Goal: Task Accomplishment & Management: Use online tool/utility

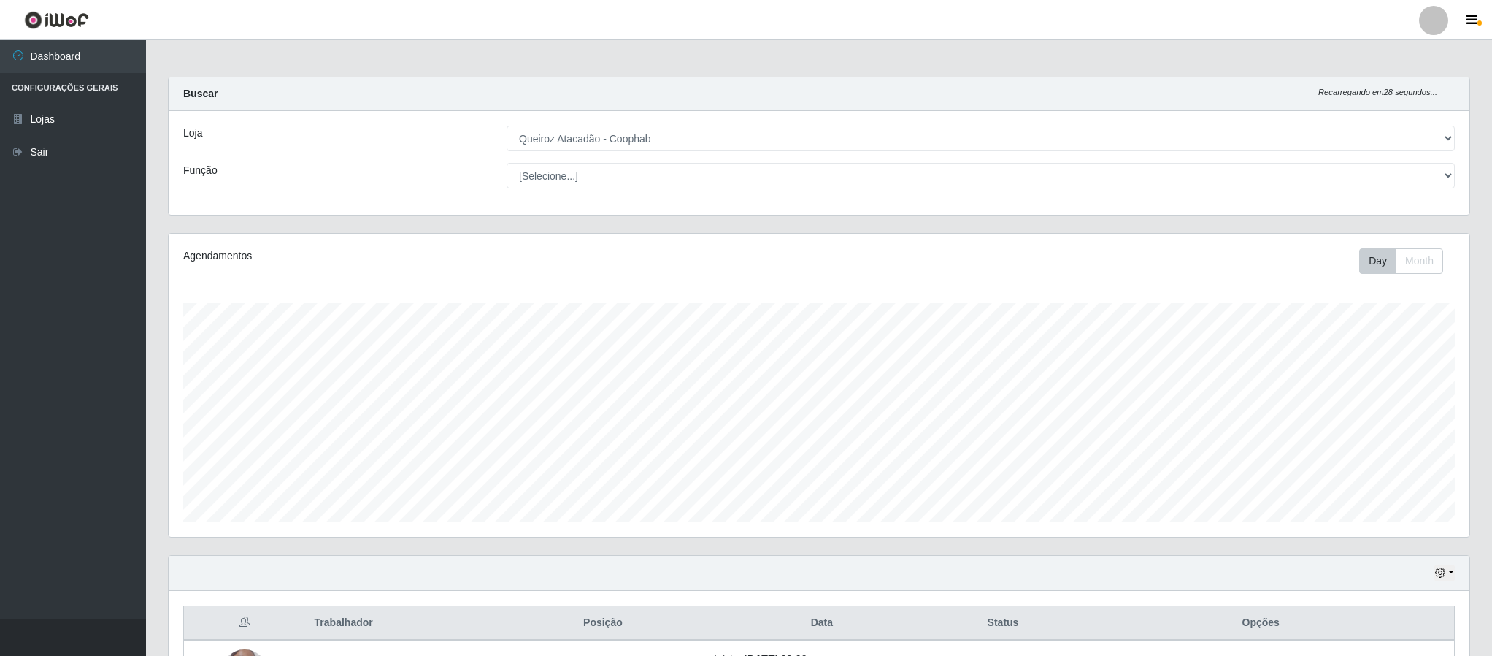
select select "463"
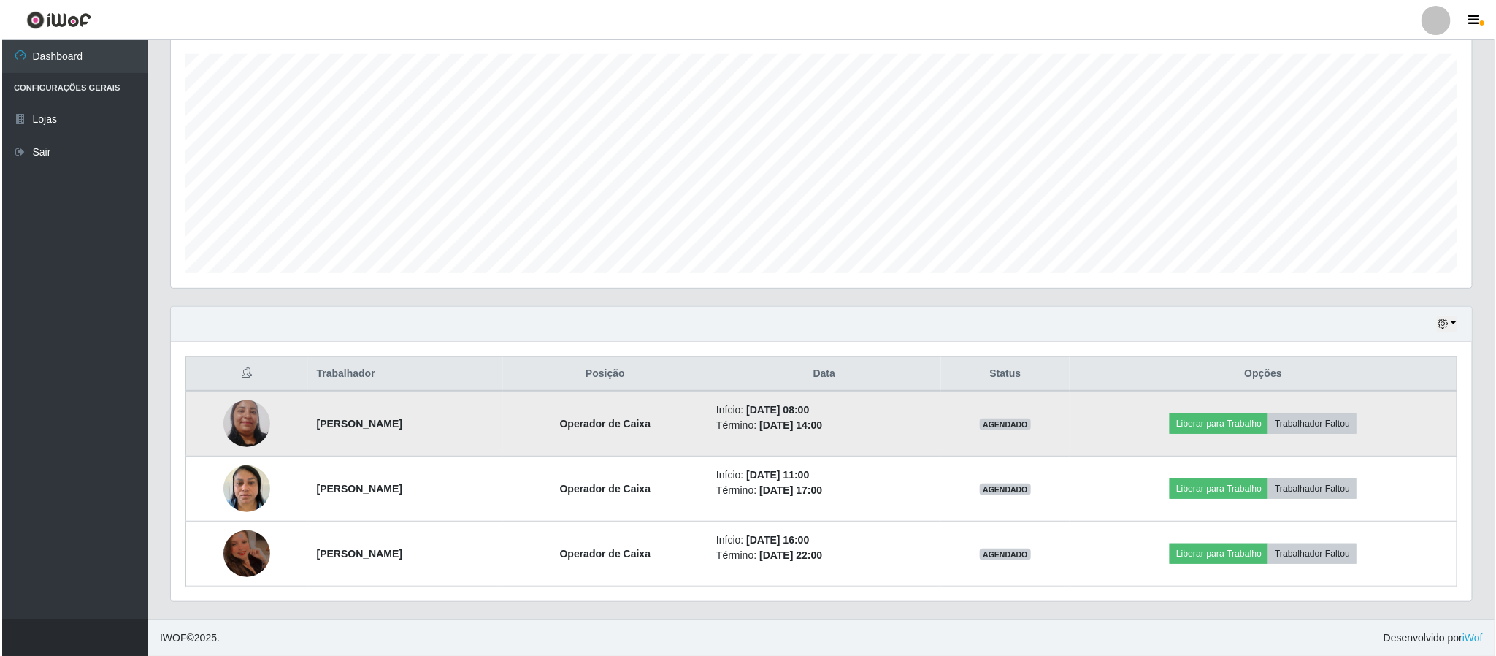
scroll to position [304, 1300]
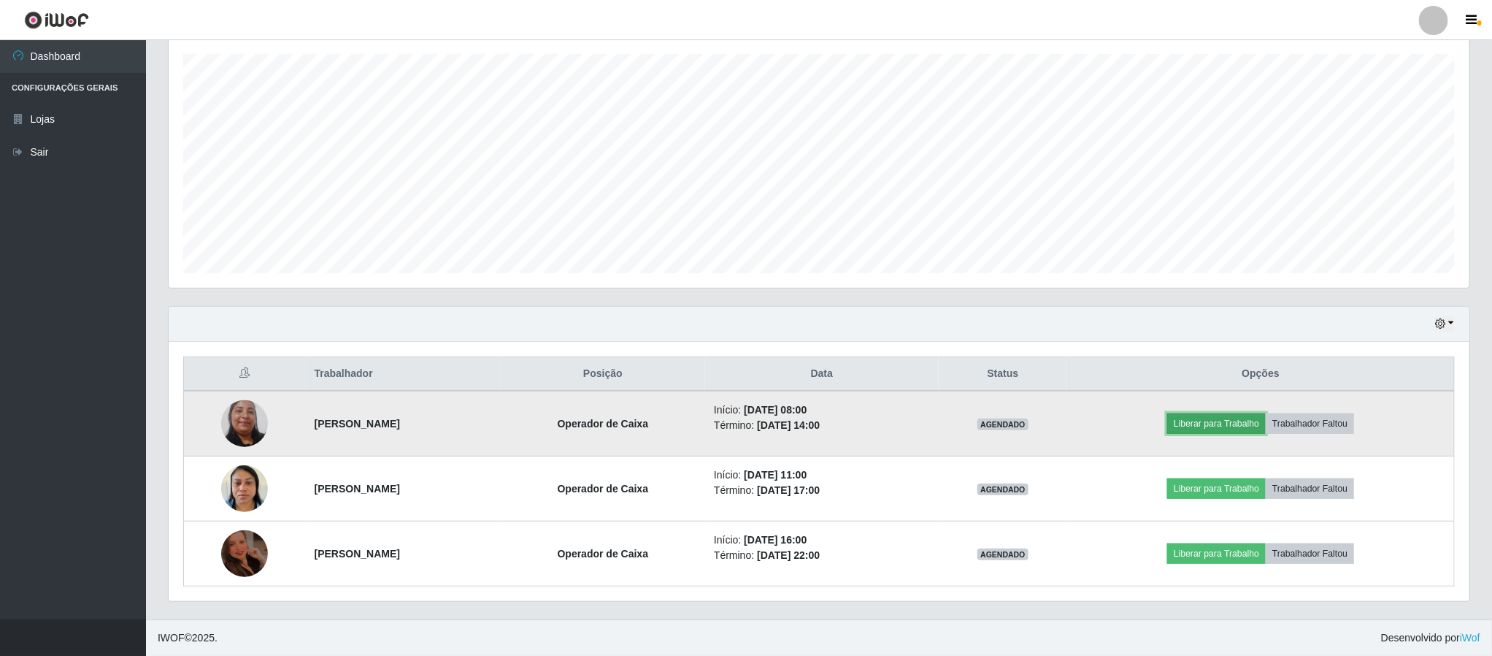
click at [1205, 421] on button "Liberar para Trabalho" at bounding box center [1216, 423] width 99 height 20
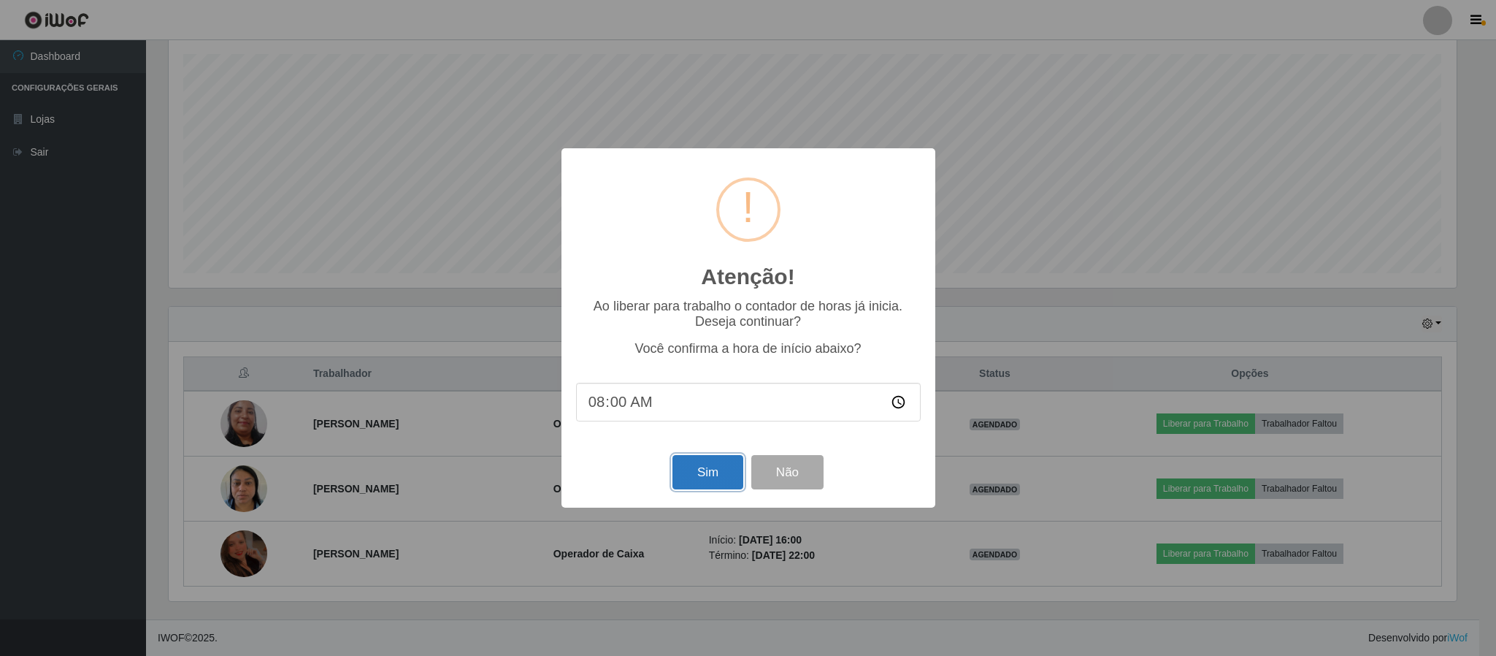
click at [729, 476] on button "Sim" at bounding box center [707, 472] width 71 height 34
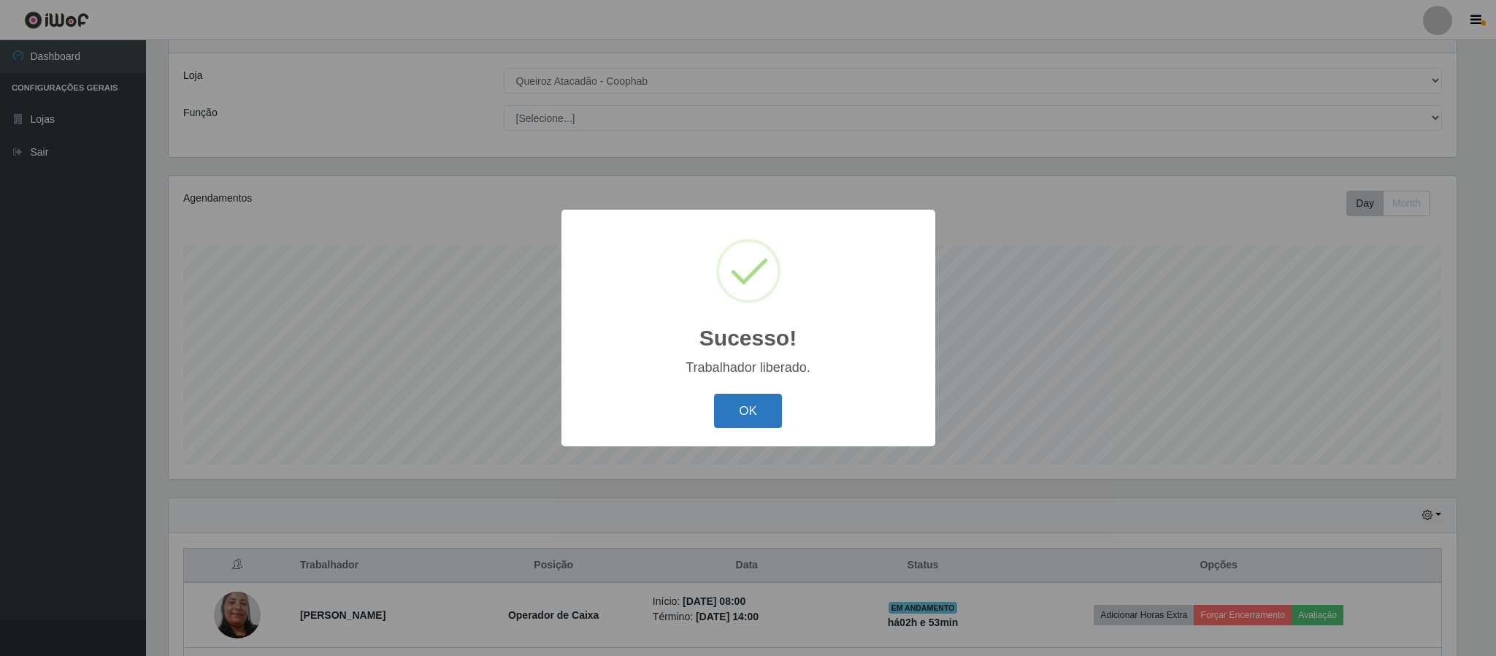
click at [743, 412] on button "OK" at bounding box center [748, 411] width 68 height 34
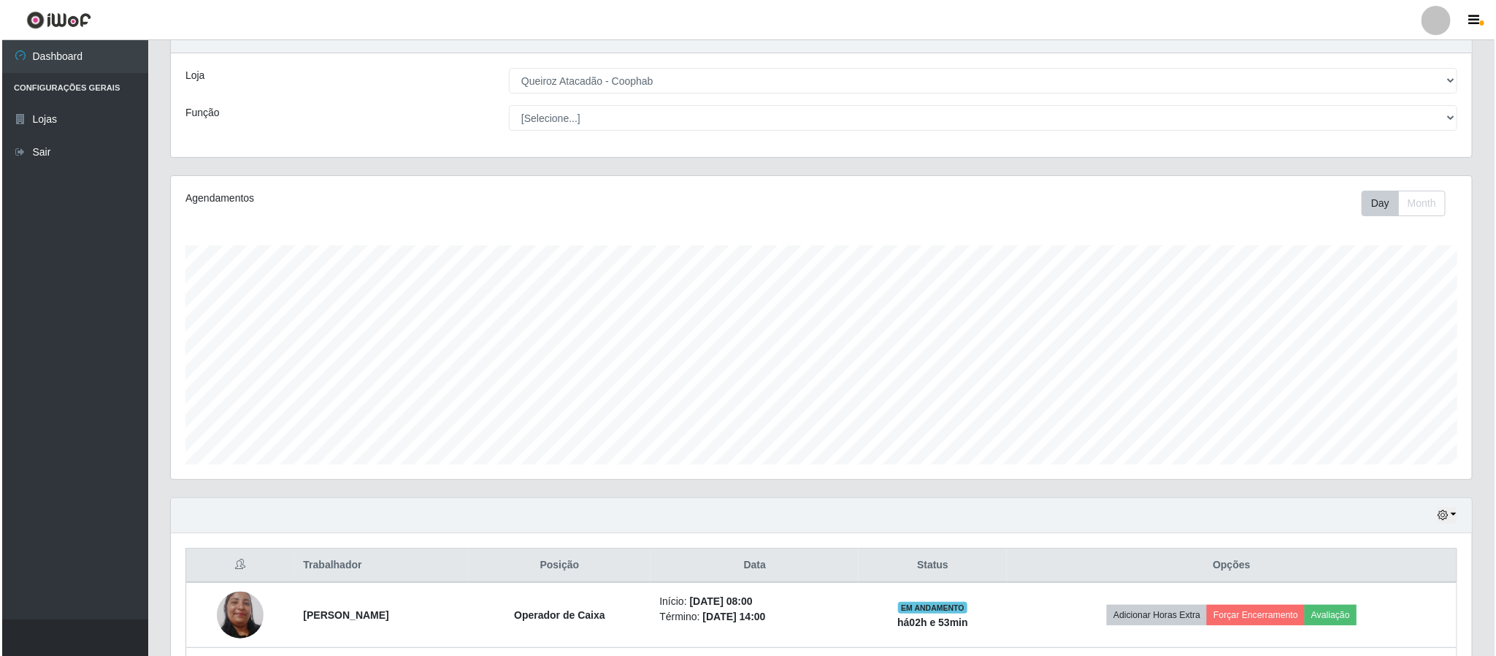
scroll to position [222, 0]
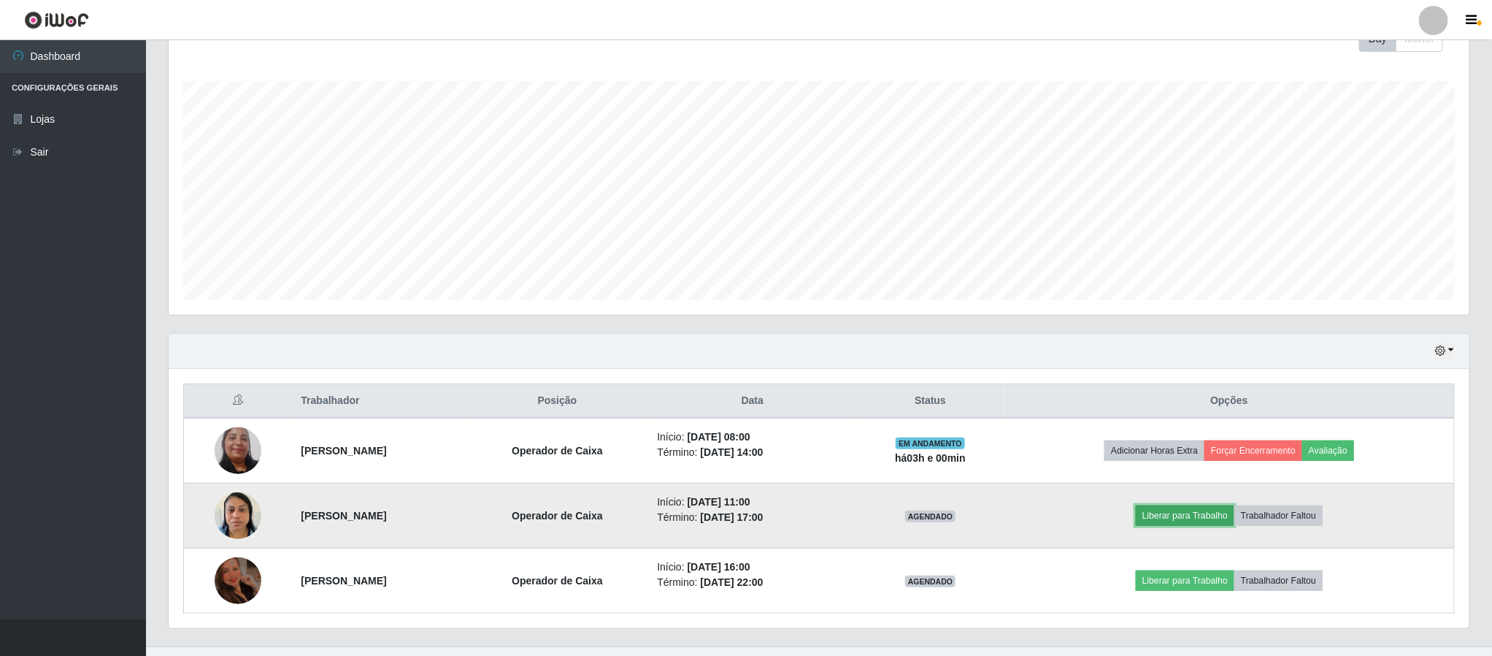
click at [1221, 517] on button "Liberar para Trabalho" at bounding box center [1185, 515] width 99 height 20
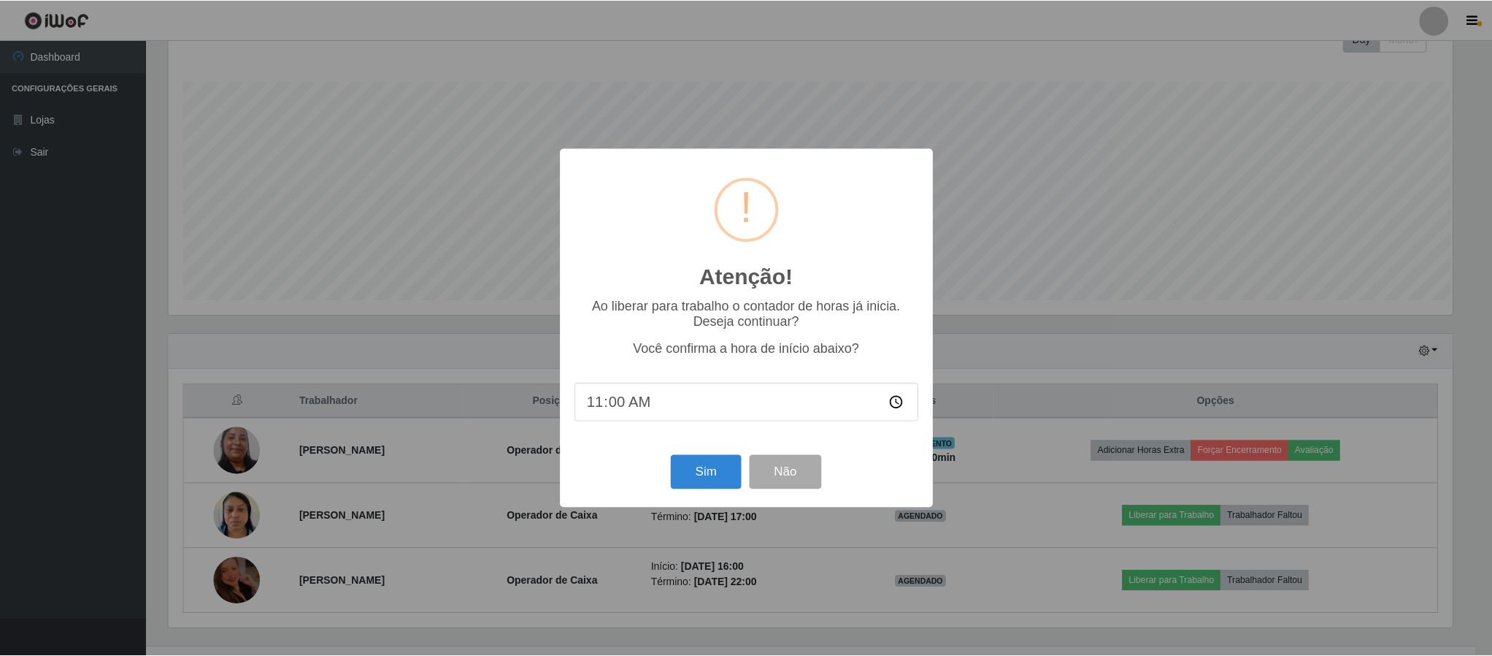
scroll to position [304, 1288]
click at [689, 472] on button "Sim" at bounding box center [707, 472] width 71 height 34
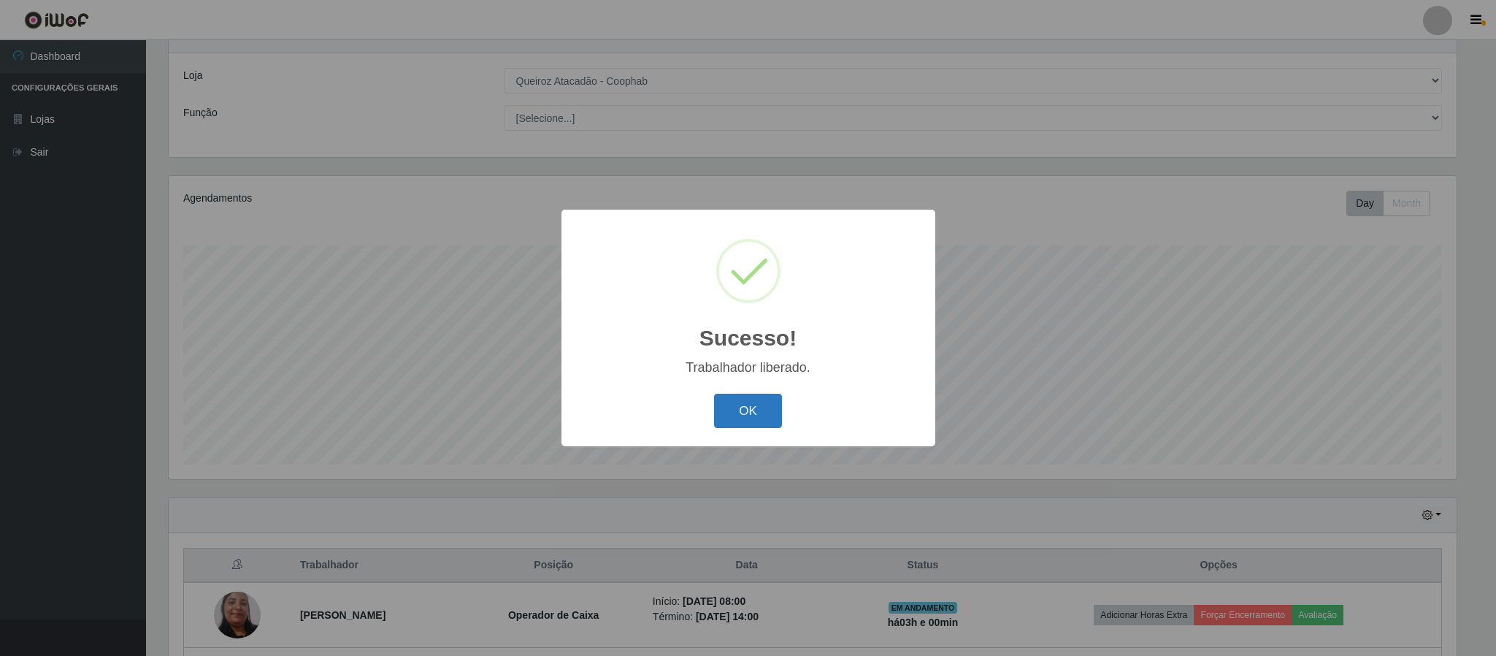
click at [758, 425] on button "OK" at bounding box center [748, 411] width 68 height 34
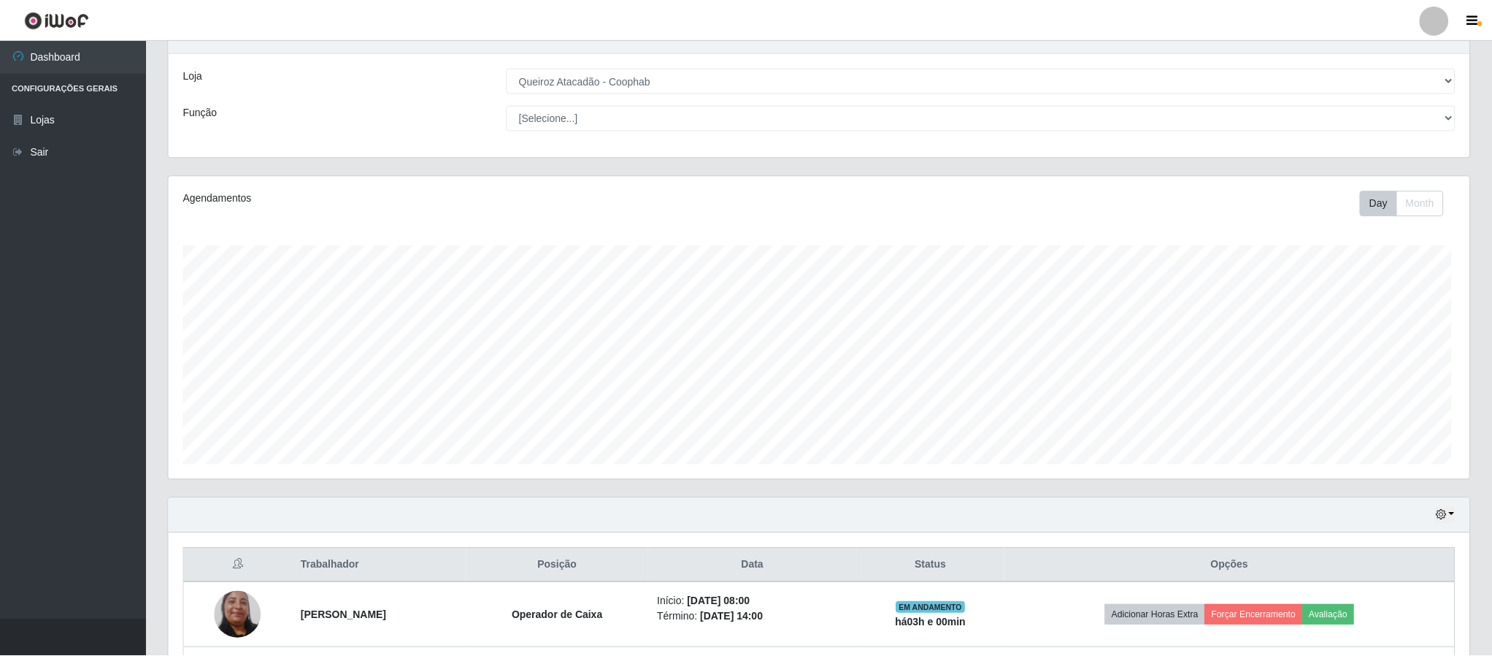
scroll to position [304, 1300]
drag, startPoint x: 1492, startPoint y: 80, endPoint x: 1495, endPoint y: 129, distance: 49.7
click at [1492, 129] on html "Perfil Alterar Senha Sair Dashboard Configurações Gerais Lojas Sair Carregando.…" at bounding box center [746, 394] width 1492 height 905
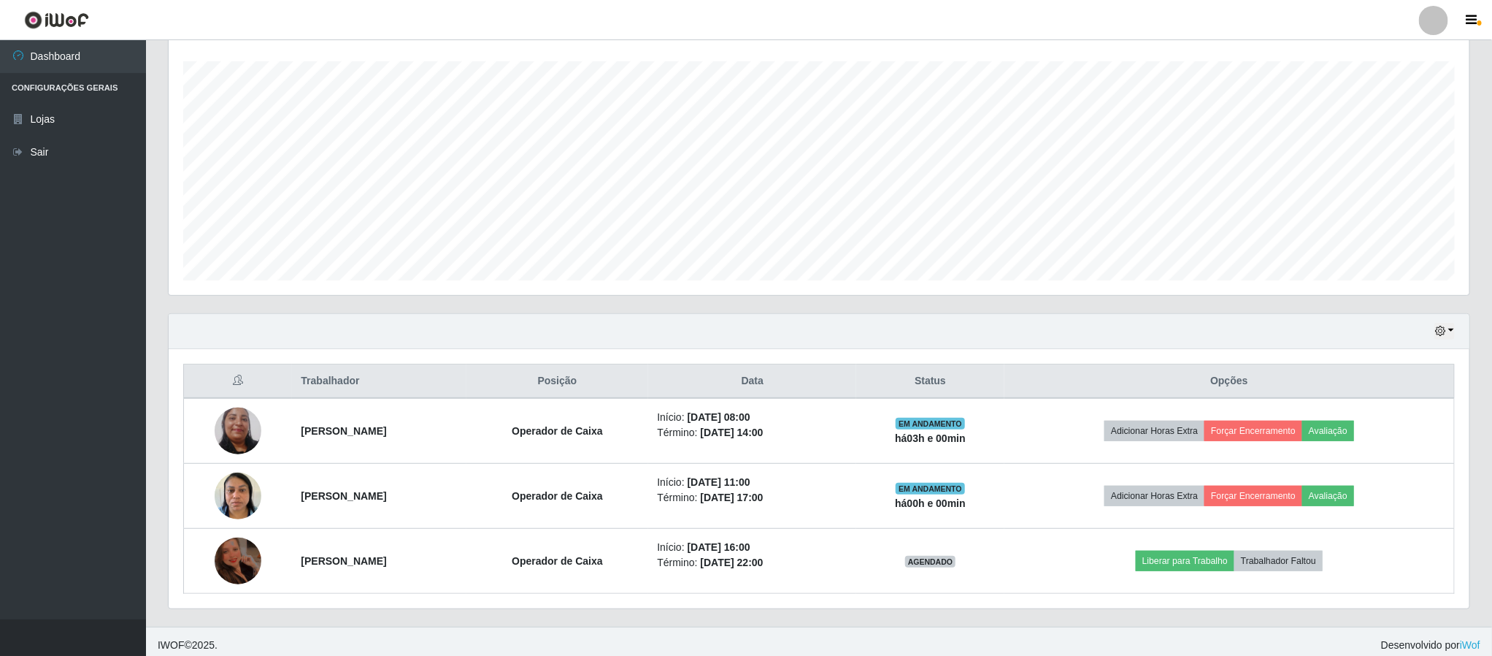
scroll to position [254, 0]
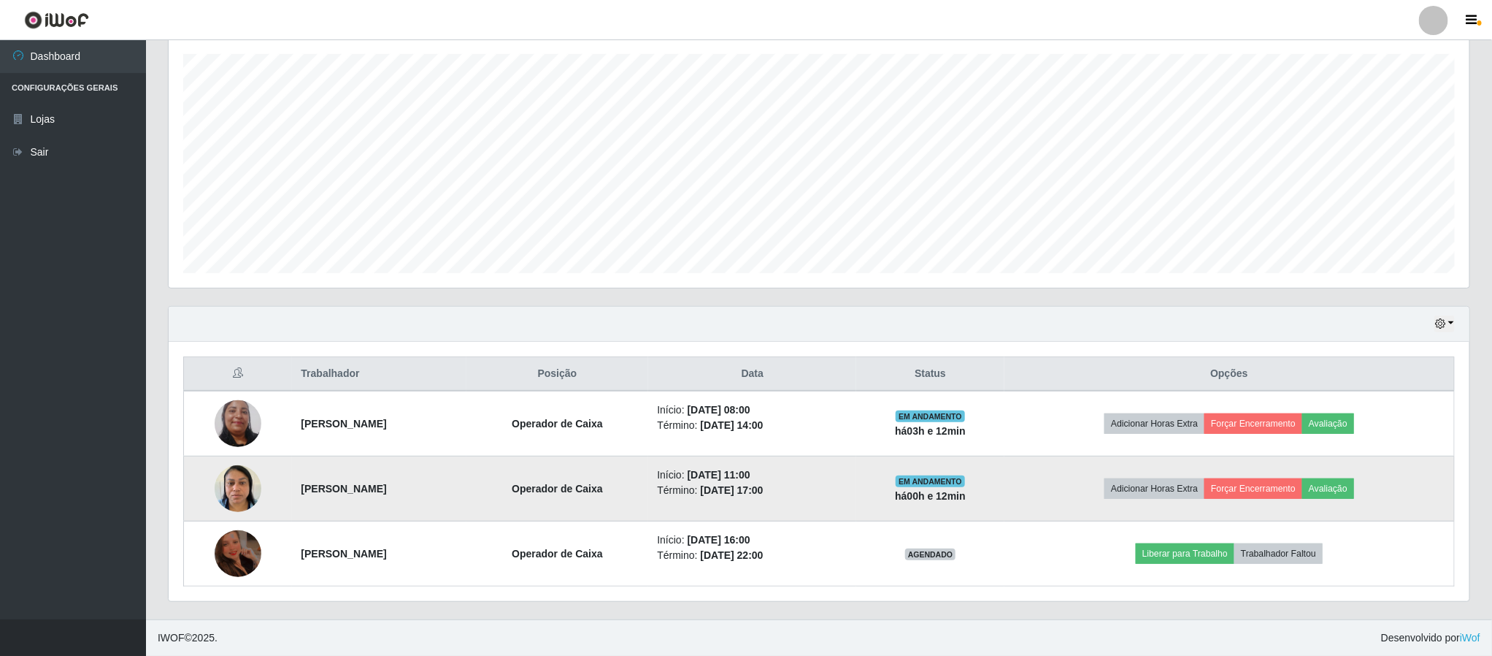
click at [197, 513] on td at bounding box center [238, 488] width 109 height 65
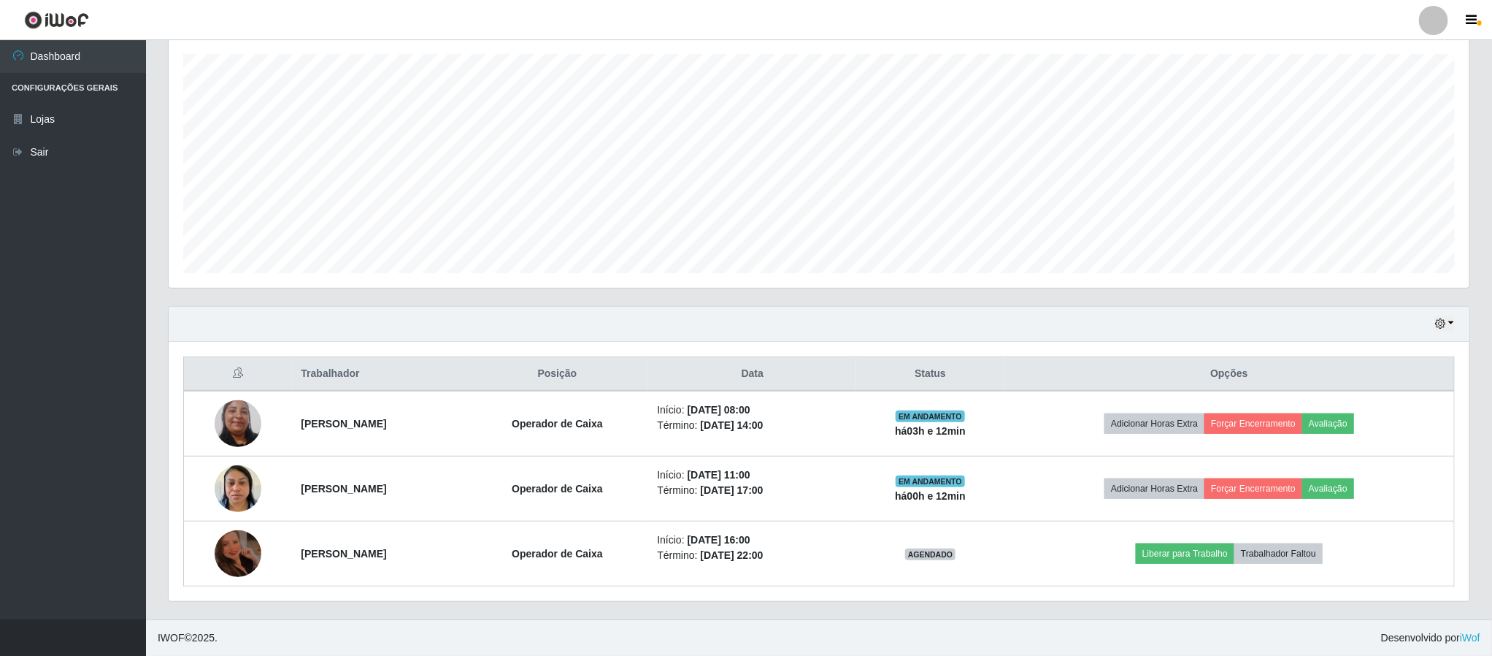
click at [198, 614] on div "Hoje 1 dia 3 dias 1 Semana Não encerrados Trabalhador Posição Data Status Opçõe…" at bounding box center [819, 462] width 1324 height 313
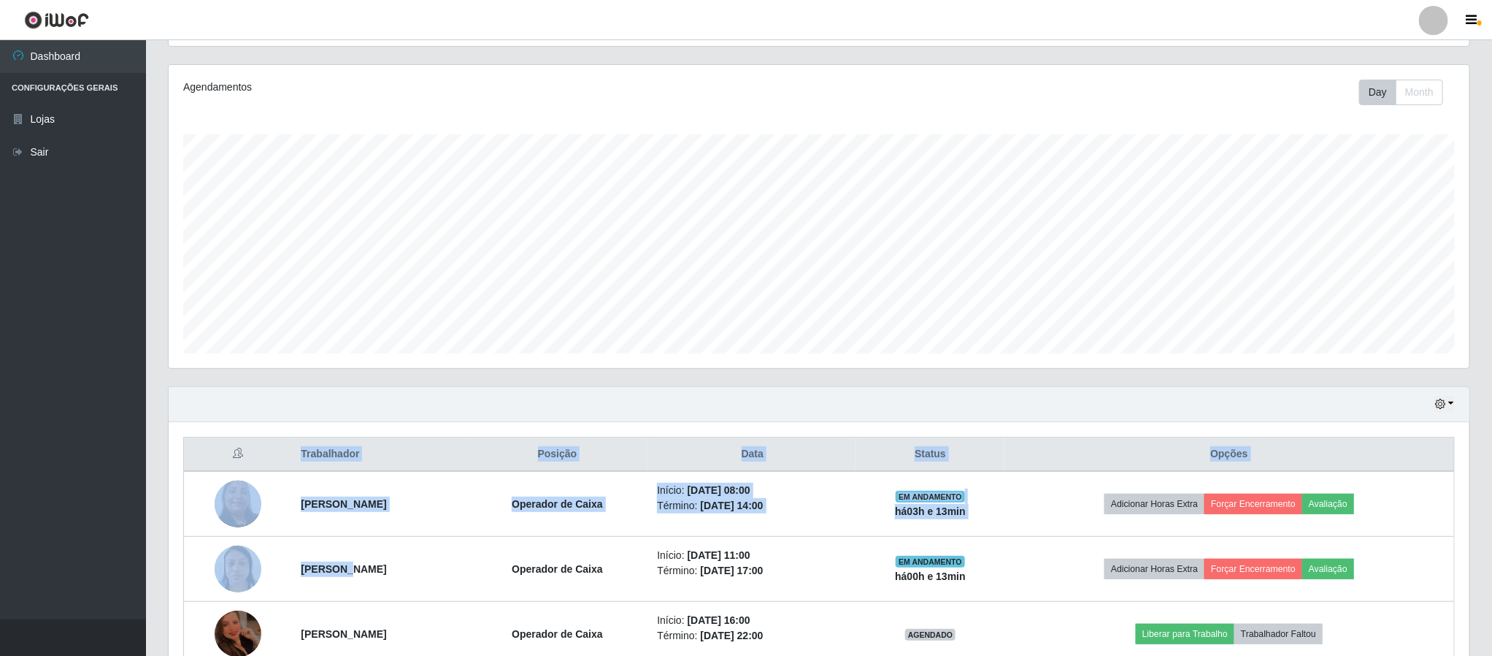
scroll to position [145, 0]
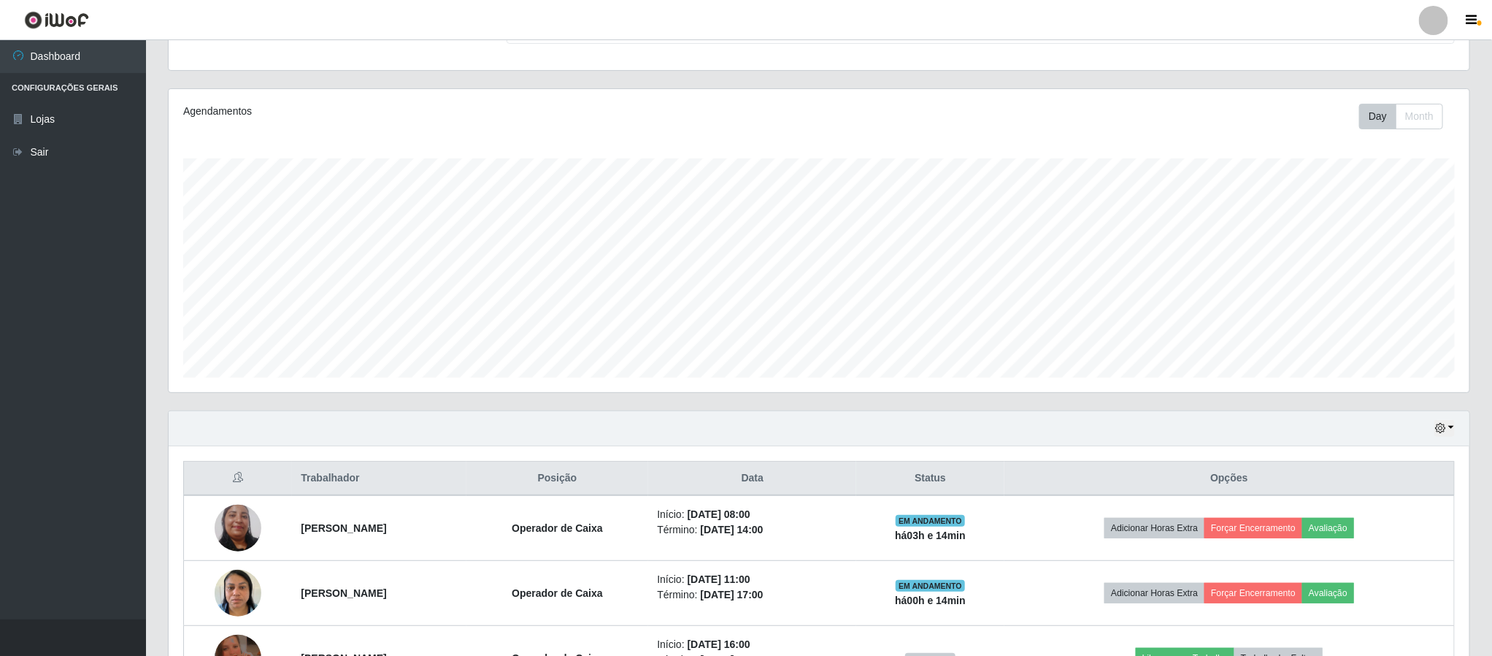
click at [1473, 231] on div "Agendamentos Day Month 14/08 Agendamentos 12" at bounding box center [819, 249] width 1324 height 322
